Goal: Use online tool/utility: Utilize a website feature to perform a specific function

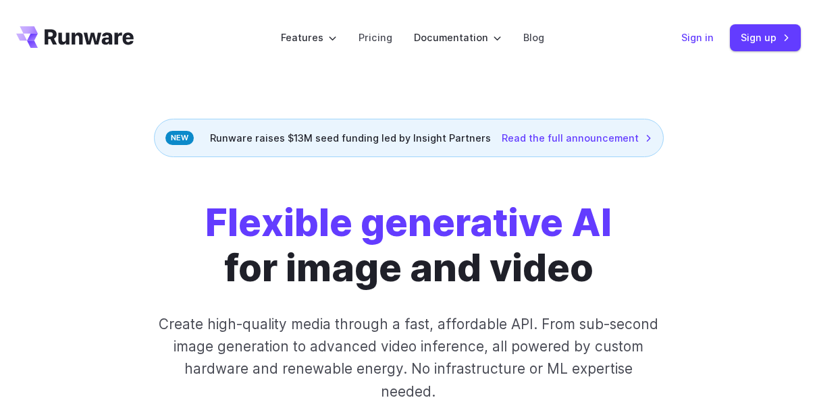
click at [708, 36] on link "Sign in" at bounding box center [697, 38] width 32 height 16
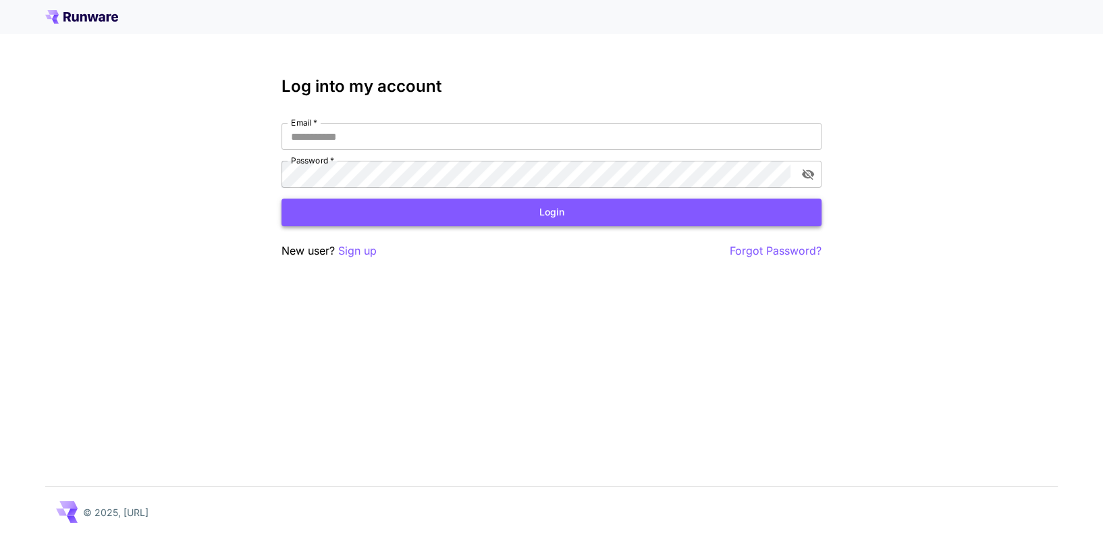
type input "**********"
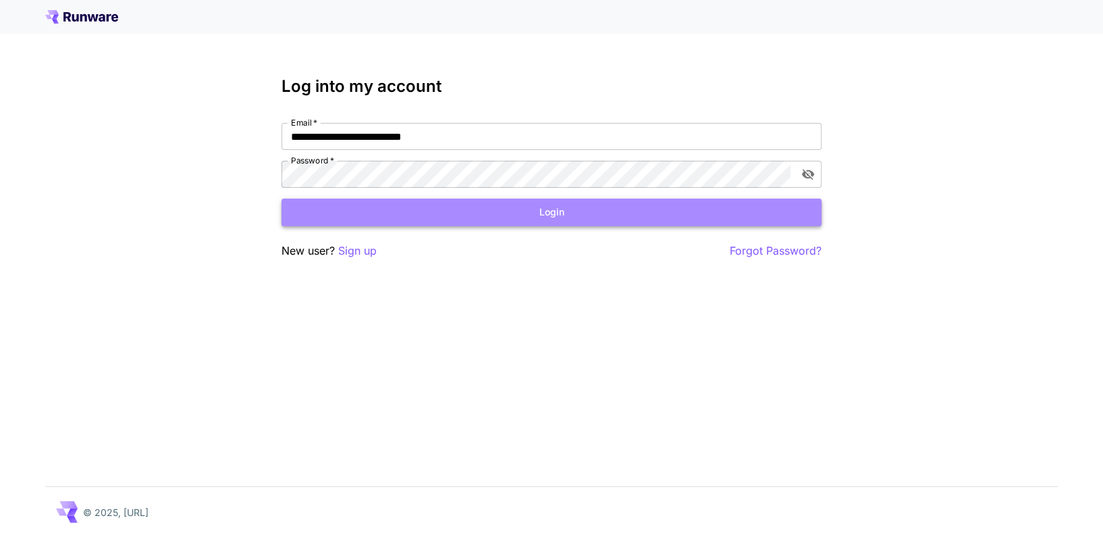
click at [376, 200] on button "Login" at bounding box center [552, 213] width 540 height 28
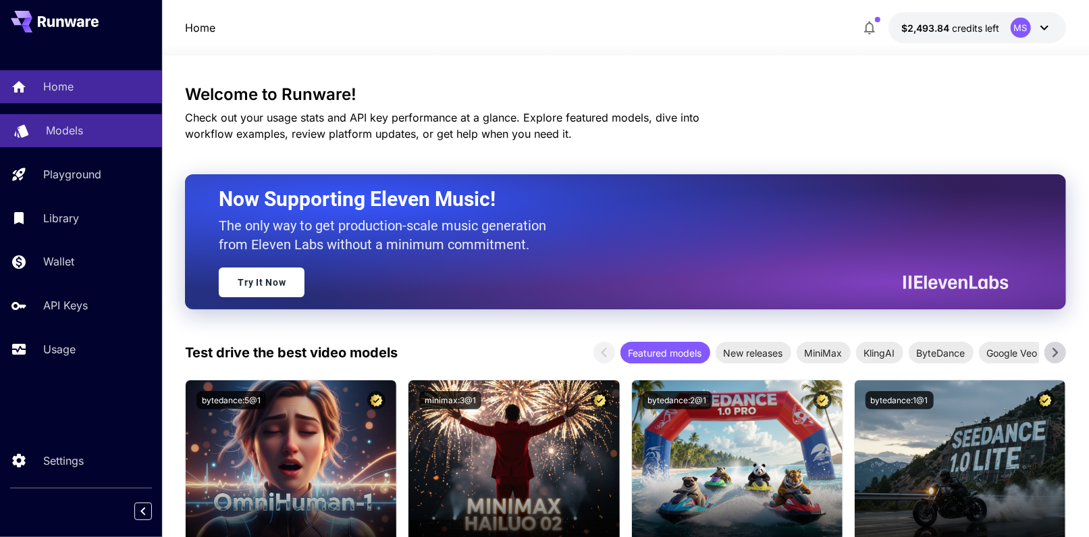
click at [113, 126] on div "Models" at bounding box center [98, 130] width 105 height 16
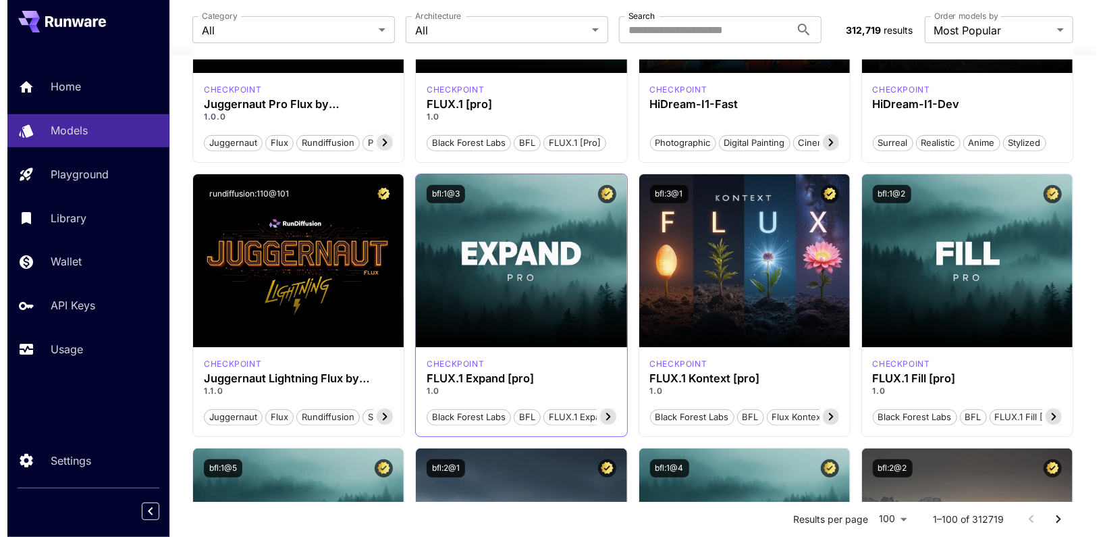
scroll to position [360, 0]
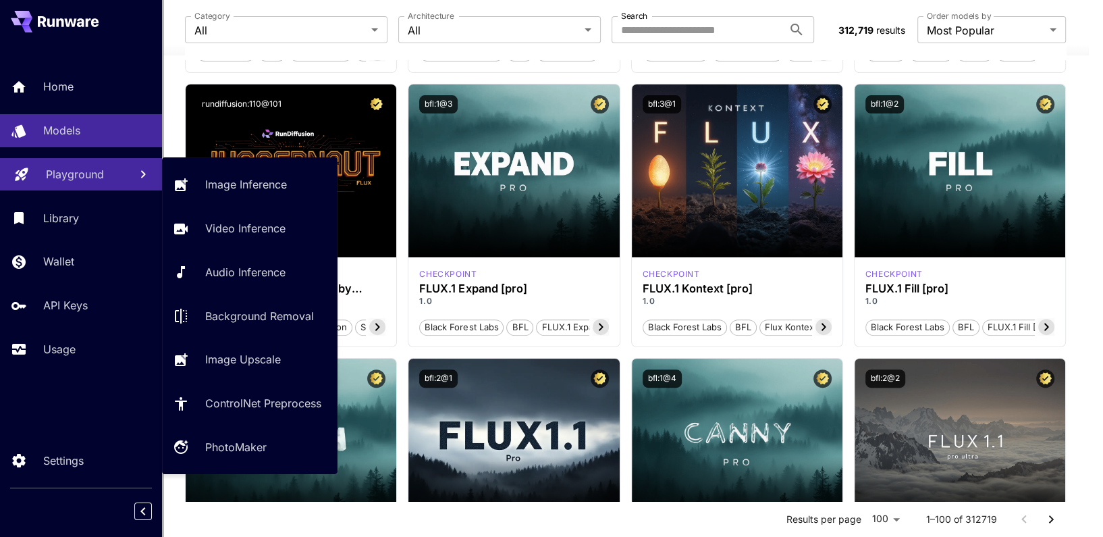
click at [53, 167] on p "Playground" at bounding box center [75, 174] width 58 height 16
